Goal: Task Accomplishment & Management: Use online tool/utility

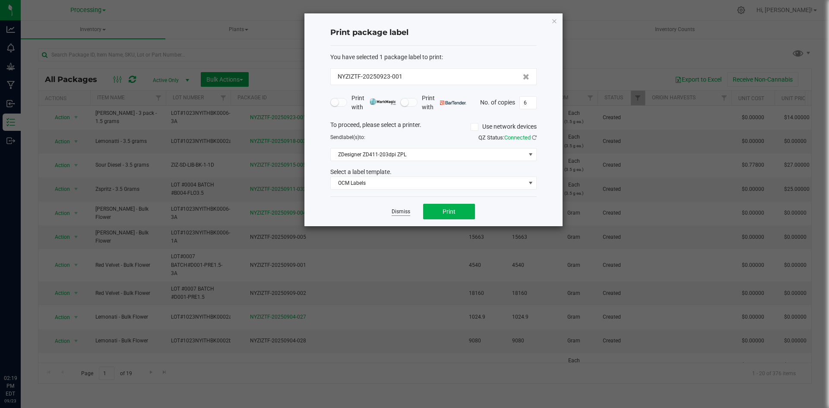
click at [401, 213] on link "Dismiss" at bounding box center [400, 211] width 19 height 7
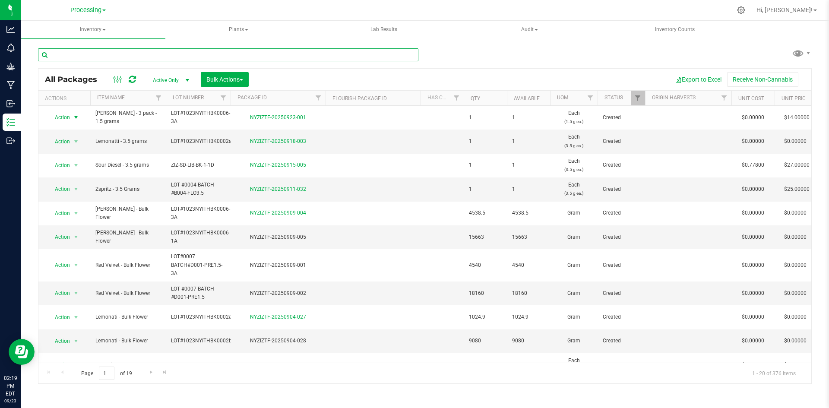
click at [222, 55] on input "text" at bounding box center [228, 54] width 380 height 13
click at [88, 13] on span "Processing" at bounding box center [85, 10] width 31 height 8
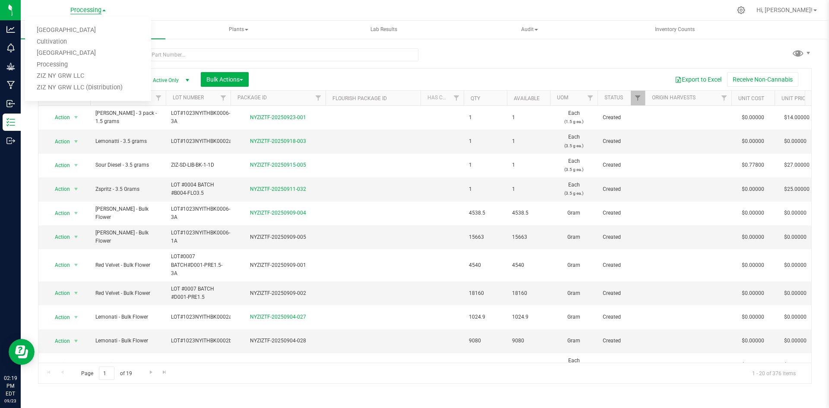
click at [90, 9] on span "Processing" at bounding box center [85, 10] width 31 height 8
click at [89, 89] on link "ZIZ NY GRW LLC (Distribution)" at bounding box center [88, 88] width 126 height 12
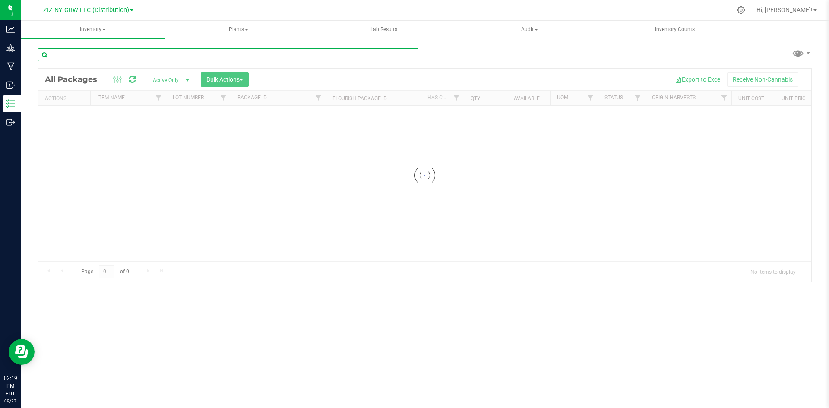
click at [255, 57] on input "text" at bounding box center [228, 54] width 380 height 13
type input "9"
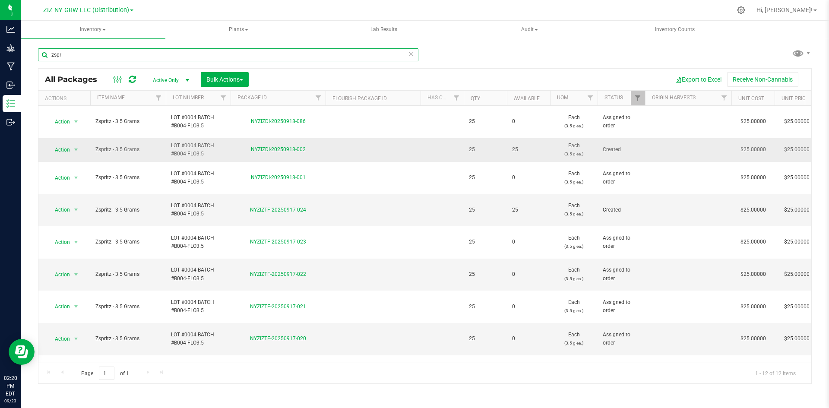
type input "zspr"
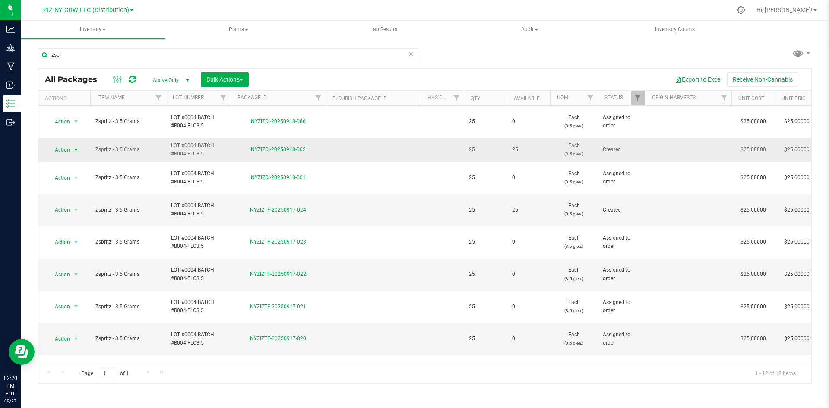
click at [61, 144] on span "Action" at bounding box center [58, 150] width 23 height 12
click at [273, 80] on div "Export to Excel Receive Non-Cannabis" at bounding box center [529, 79] width 549 height 15
click at [245, 83] on button "Bulk Actions" at bounding box center [225, 79] width 48 height 15
click at [237, 179] on span "Print package labels" at bounding box center [232, 178] width 52 height 7
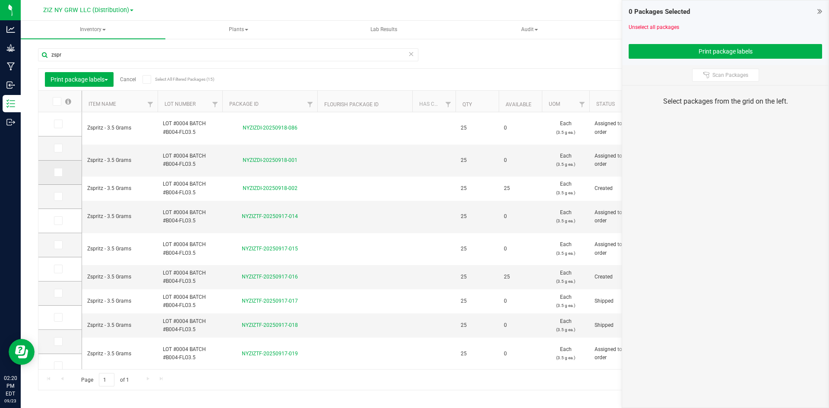
click at [58, 172] on icon at bounding box center [58, 172] width 6 height 0
click at [0, 0] on input "checkbox" at bounding box center [0, 0] width 0 height 0
click at [52, 243] on td at bounding box center [59, 245] width 43 height 24
click at [57, 245] on icon at bounding box center [58, 245] width 6 height 0
click at [0, 0] on input "checkbox" at bounding box center [0, 0] width 0 height 0
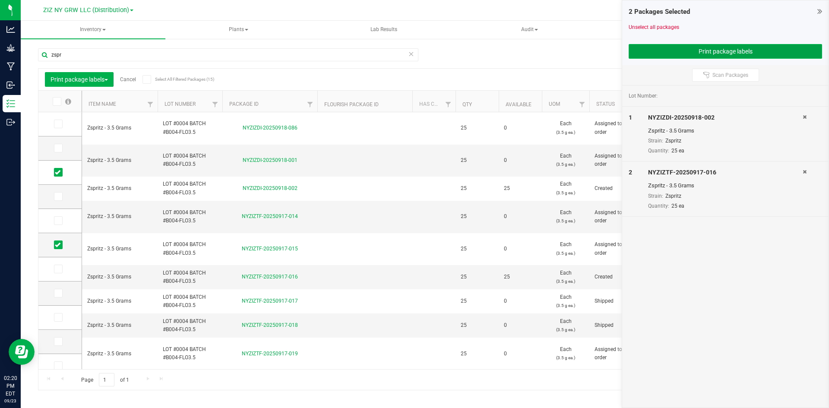
click at [723, 46] on button "Print package labels" at bounding box center [724, 51] width 193 height 15
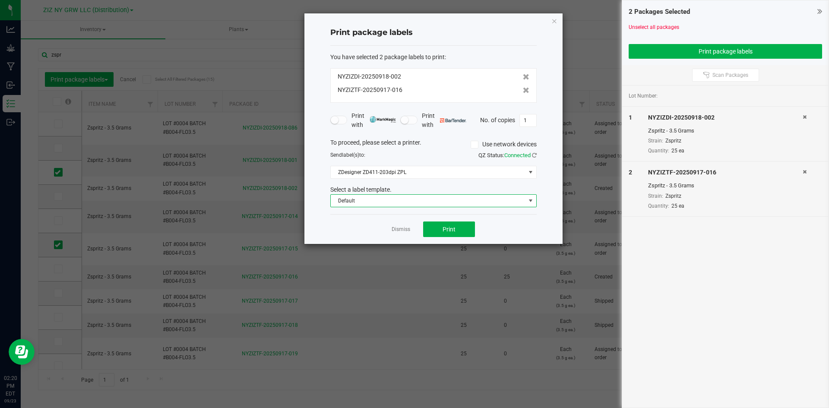
click at [467, 196] on span "Default" at bounding box center [428, 201] width 195 height 12
click at [388, 232] on li "Package ID Label" at bounding box center [433, 231] width 205 height 15
click at [432, 229] on button "Print" at bounding box center [449, 229] width 52 height 16
click at [401, 230] on link "Dismiss" at bounding box center [400, 229] width 19 height 7
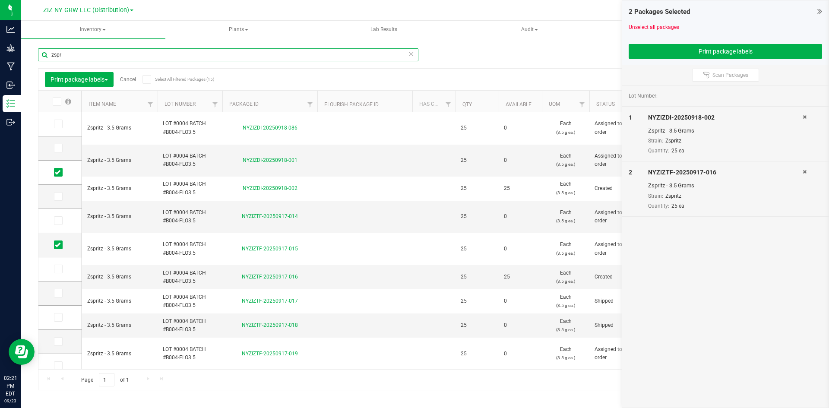
click at [273, 56] on input "zspr" at bounding box center [228, 54] width 380 height 13
click at [272, 56] on input "zspr" at bounding box center [228, 54] width 380 height 13
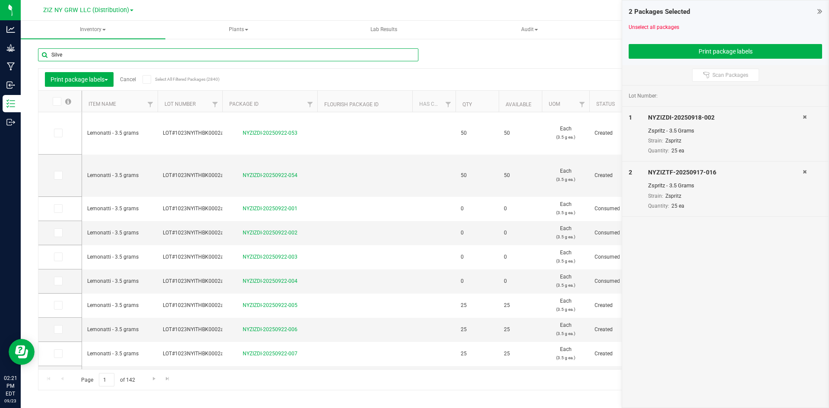
type input "Silver"
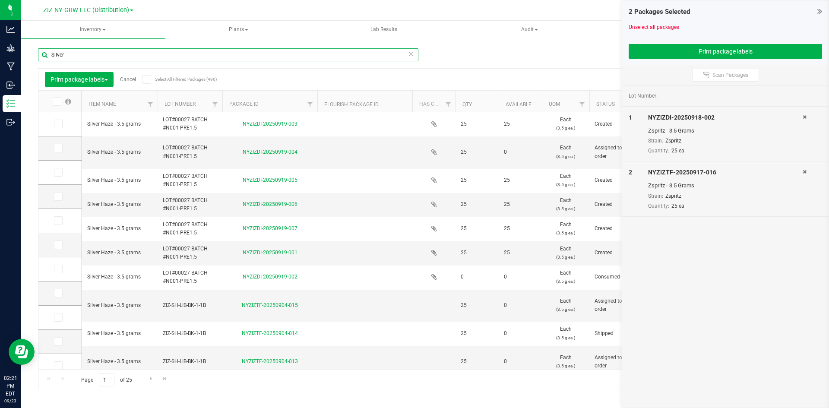
type input "[DATE]"
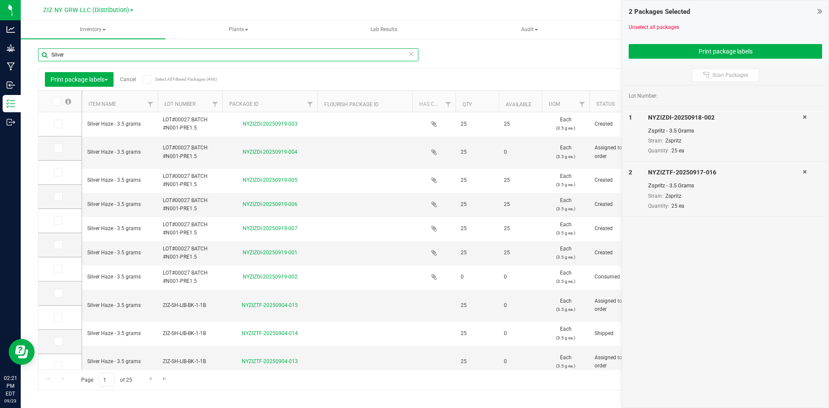
type input "[DATE]"
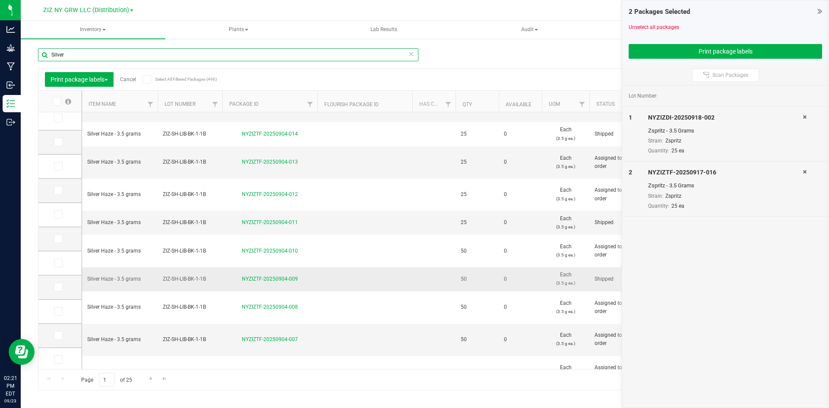
scroll to position [226, 0]
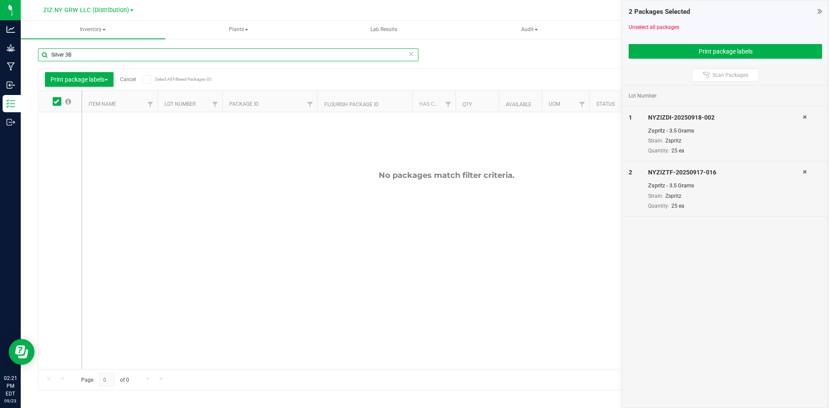
drag, startPoint x: 66, startPoint y: 54, endPoint x: 50, endPoint y: 56, distance: 15.8
click at [50, 56] on input "Silver 3B" at bounding box center [228, 54] width 380 height 13
type input "3B"
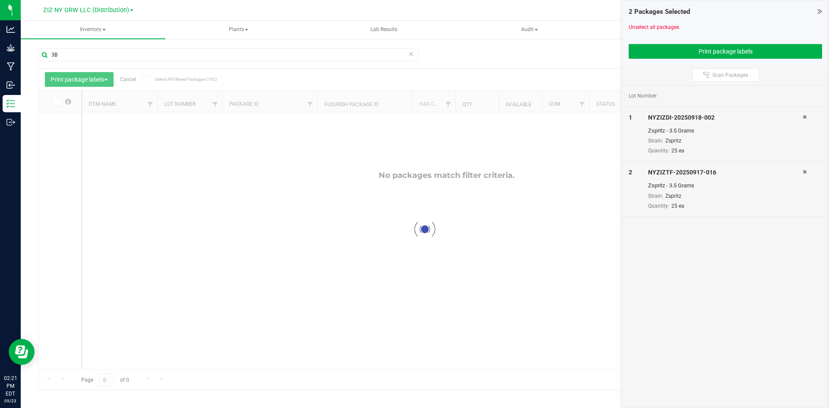
click at [805, 116] on icon at bounding box center [804, 116] width 4 height 5
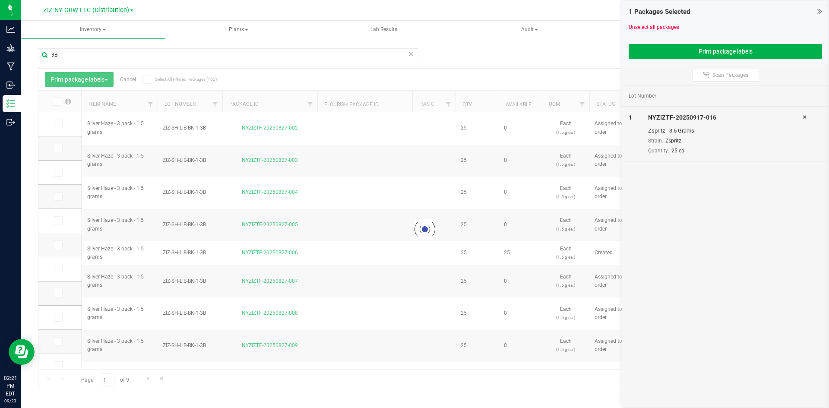
click at [805, 117] on icon at bounding box center [804, 116] width 4 height 5
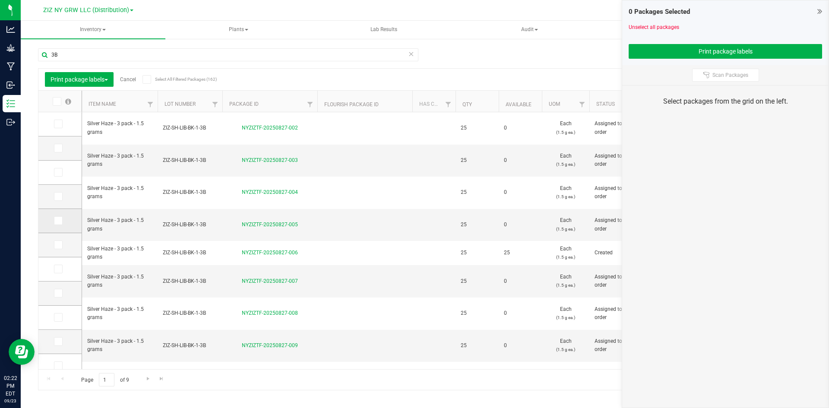
click at [59, 221] on icon at bounding box center [58, 221] width 6 height 0
click at [0, 0] on input "checkbox" at bounding box center [0, 0] width 0 height 0
click at [529, 104] on link "Available" at bounding box center [518, 104] width 26 height 6
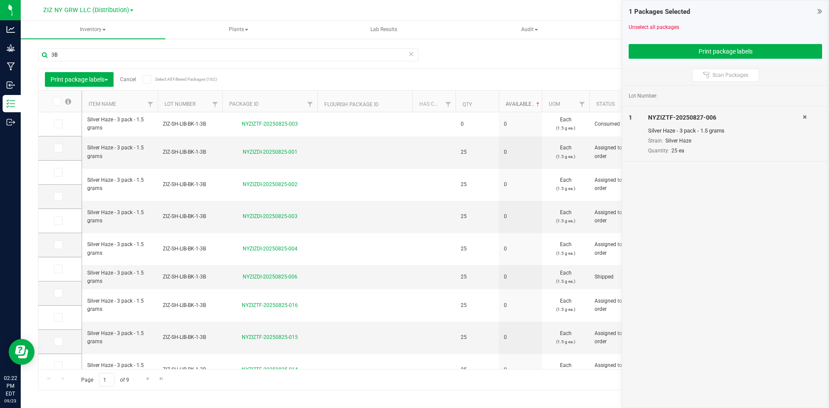
click at [527, 104] on link "Available" at bounding box center [523, 104] width 36 height 6
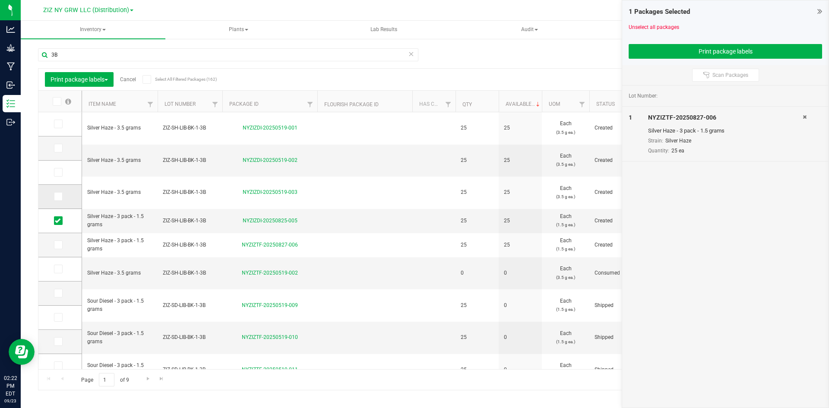
click at [55, 196] on icon at bounding box center [58, 196] width 6 height 0
click at [0, 0] on input "checkbox" at bounding box center [0, 0] width 0 height 0
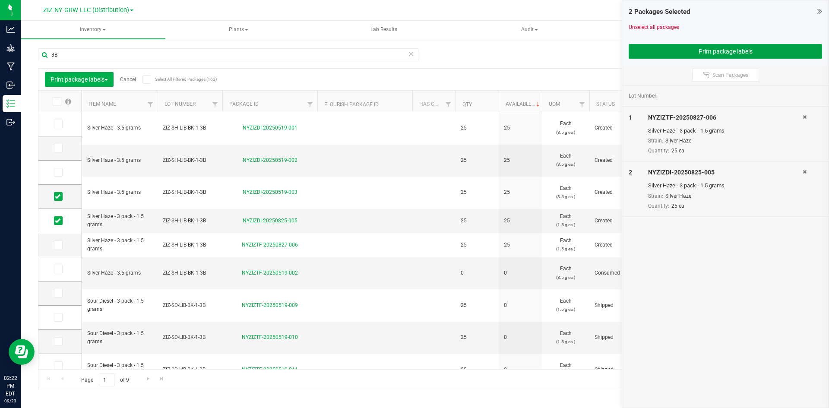
click at [745, 55] on button "Print package labels" at bounding box center [724, 51] width 193 height 15
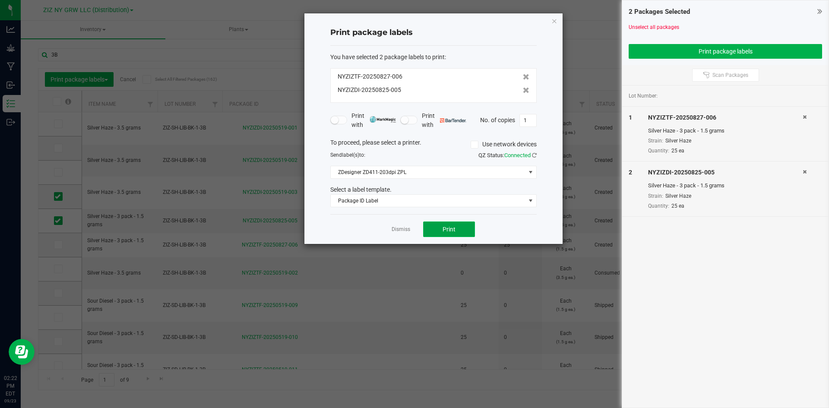
click at [436, 228] on button "Print" at bounding box center [449, 229] width 52 height 16
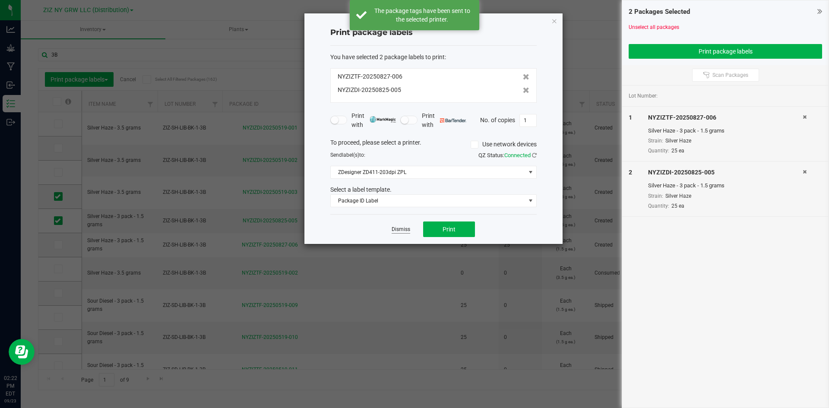
click at [400, 229] on link "Dismiss" at bounding box center [400, 229] width 19 height 7
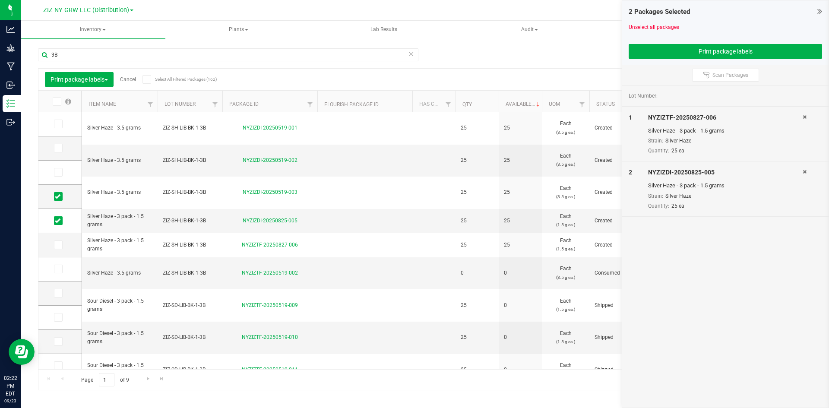
click at [132, 79] on link "Cancel" at bounding box center [128, 79] width 16 height 6
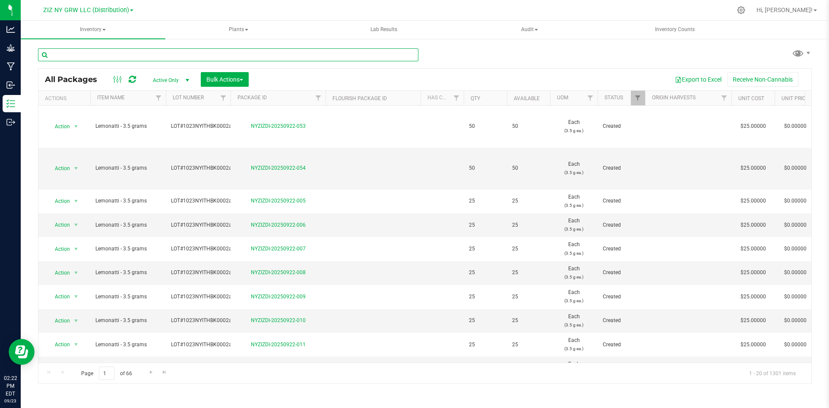
click at [90, 48] on input "text" at bounding box center [228, 54] width 380 height 13
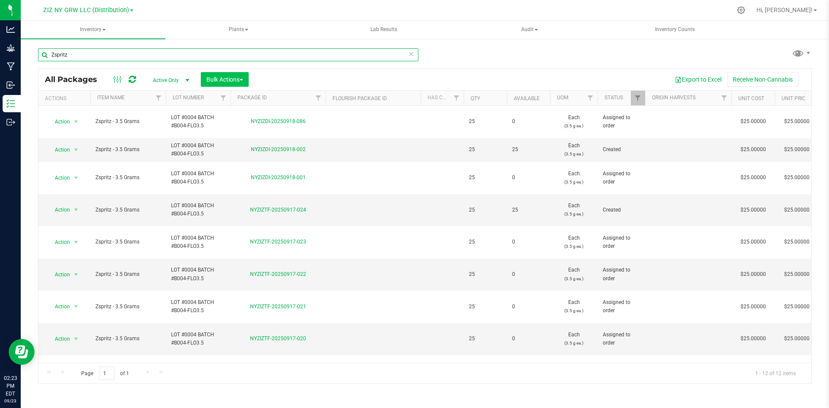
type input "Zspritz"
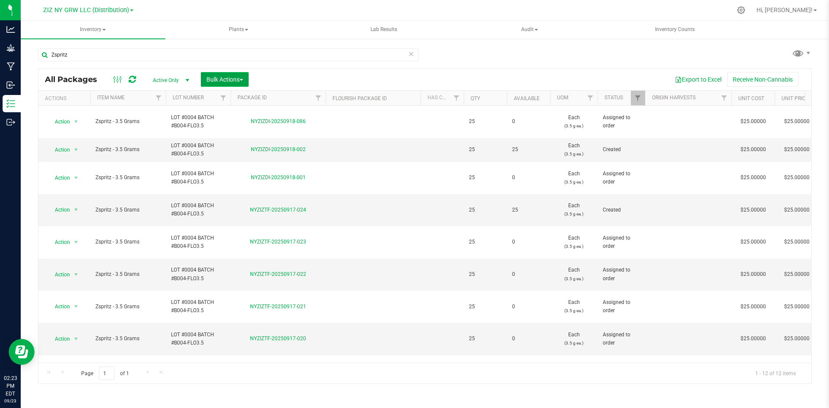
click at [243, 80] on span "button" at bounding box center [241, 80] width 3 height 2
click at [329, 61] on div "Zspritz" at bounding box center [228, 58] width 380 height 20
click at [315, 75] on div "Export to Excel Receive Non-Cannabis" at bounding box center [529, 79] width 549 height 15
click at [239, 76] on span "Bulk Actions" at bounding box center [224, 79] width 37 height 7
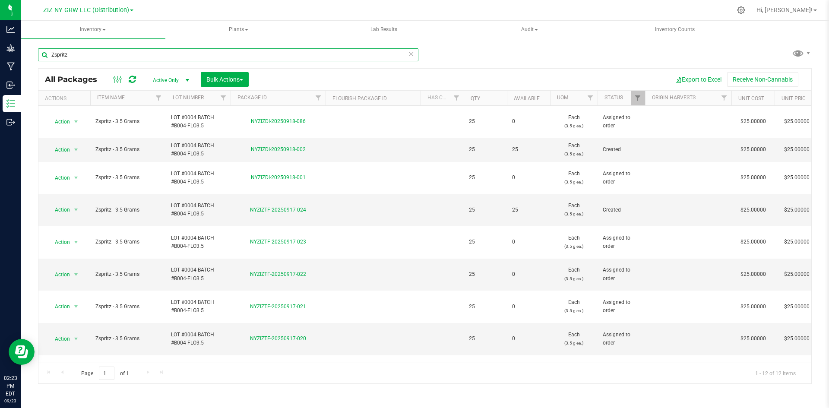
drag, startPoint x: 77, startPoint y: 53, endPoint x: 46, endPoint y: 54, distance: 31.1
click at [46, 54] on input "Zspritz" at bounding box center [228, 54] width 380 height 13
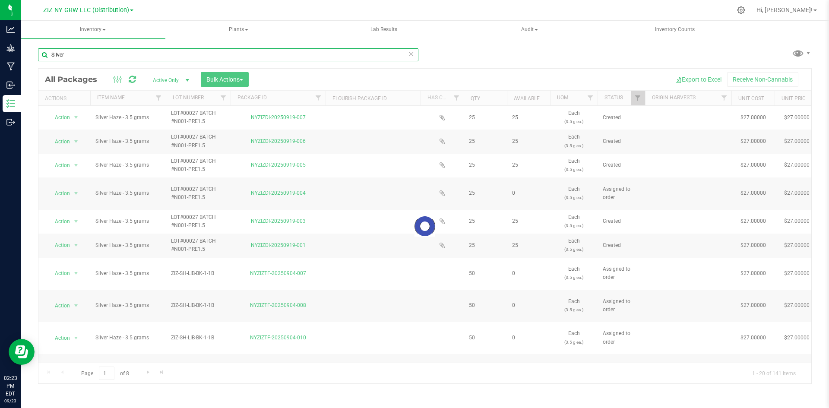
type input "Silver"
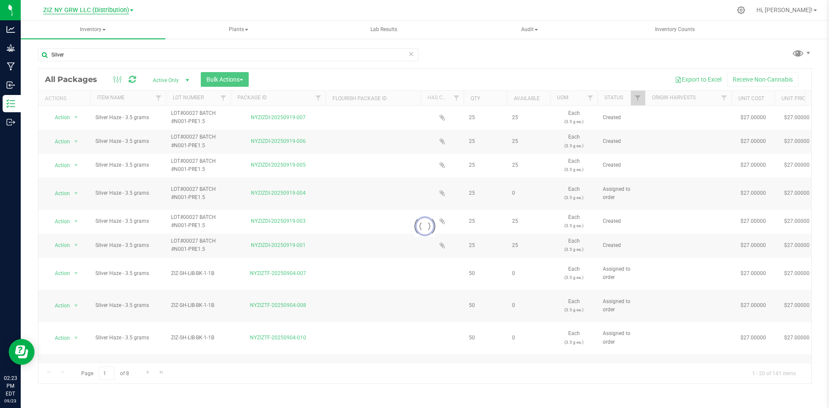
click at [97, 12] on span "ZIZ NY GRW LLC (Distribution)" at bounding box center [86, 10] width 86 height 8
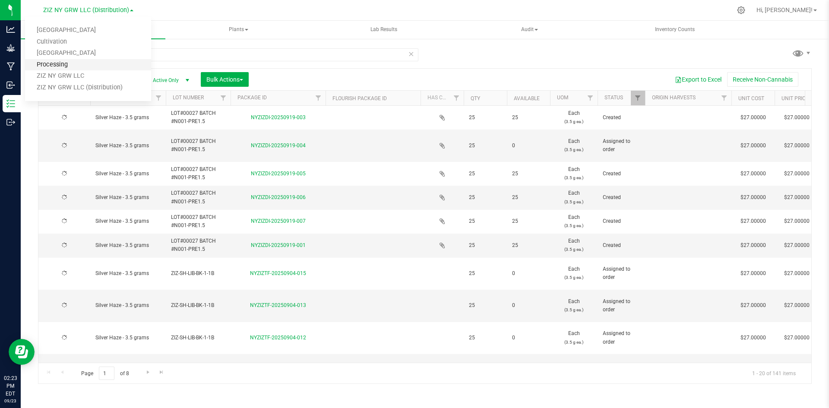
type input "[DATE]"
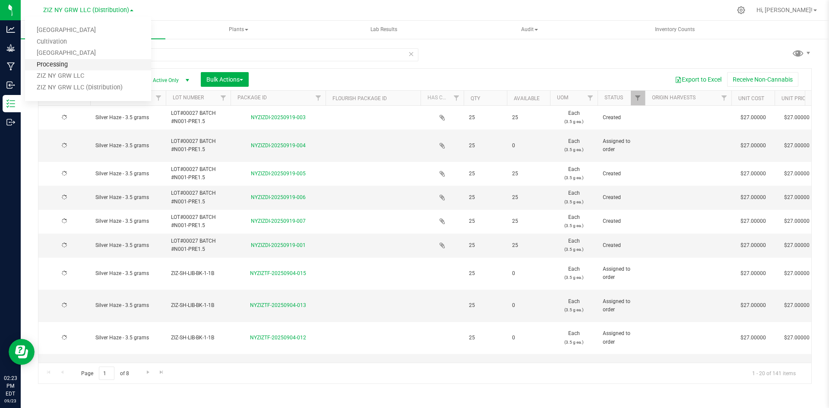
type input "[DATE]"
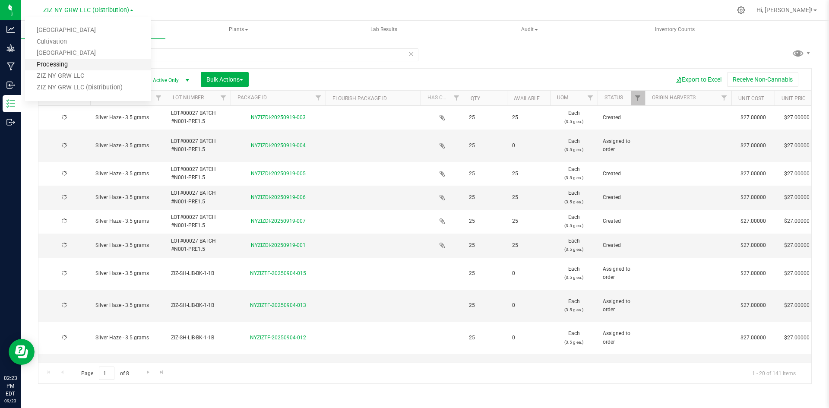
type input "[DATE]"
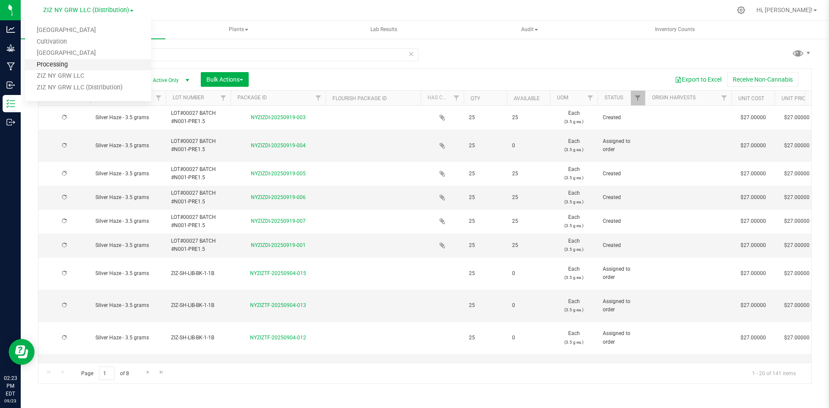
type input "[DATE]"
click at [68, 69] on link "Processing" at bounding box center [88, 65] width 126 height 12
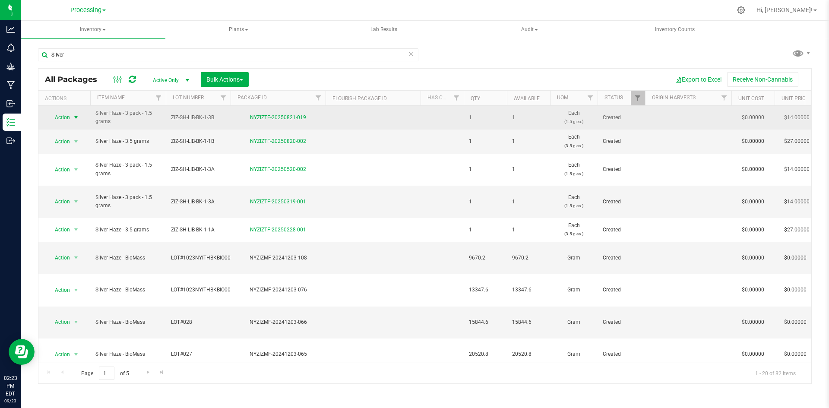
click at [69, 119] on span "Action" at bounding box center [58, 117] width 23 height 12
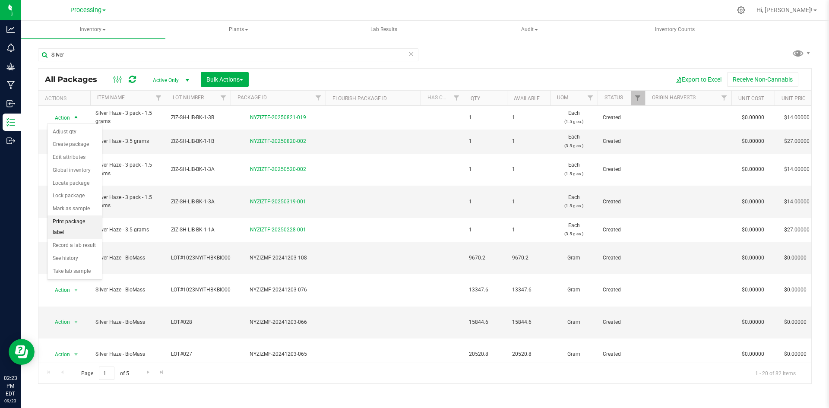
click at [91, 223] on li "Print package label" at bounding box center [74, 227] width 54 height 24
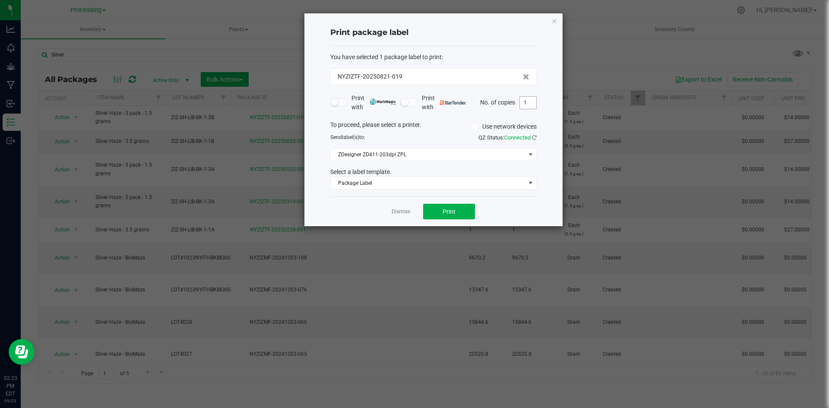
click at [533, 101] on input "1" at bounding box center [528, 103] width 16 height 12
click at [426, 189] on span "Package Label" at bounding box center [428, 183] width 195 height 12
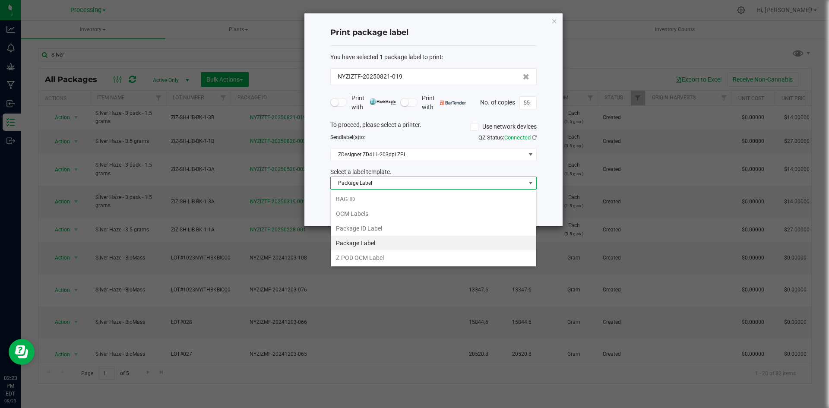
scroll to position [13, 206]
click at [431, 203] on li "BAG ID" at bounding box center [433, 199] width 205 height 15
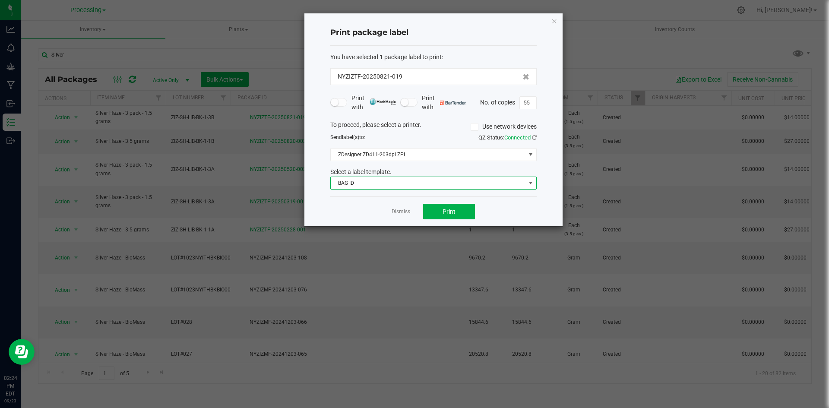
click at [419, 185] on span "BAG ID" at bounding box center [428, 183] width 195 height 12
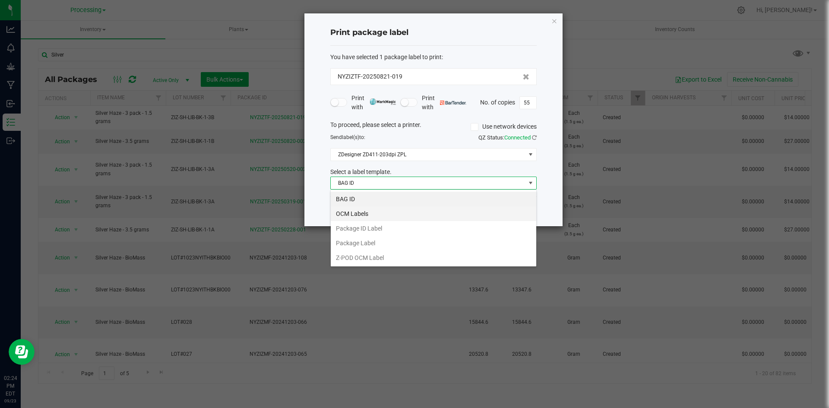
click at [372, 214] on li "OCM Labels" at bounding box center [433, 213] width 205 height 15
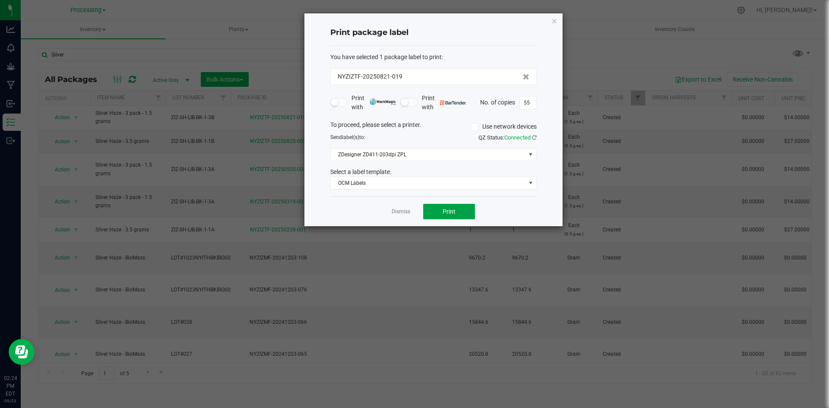
click at [458, 215] on button "Print" at bounding box center [449, 212] width 52 height 16
click at [533, 102] on input "55" at bounding box center [528, 103] width 16 height 12
type input "165"
click at [458, 209] on button "Print" at bounding box center [449, 212] width 52 height 16
click at [394, 209] on link "Dismiss" at bounding box center [400, 211] width 19 height 7
